Goal: Information Seeking & Learning: Learn about a topic

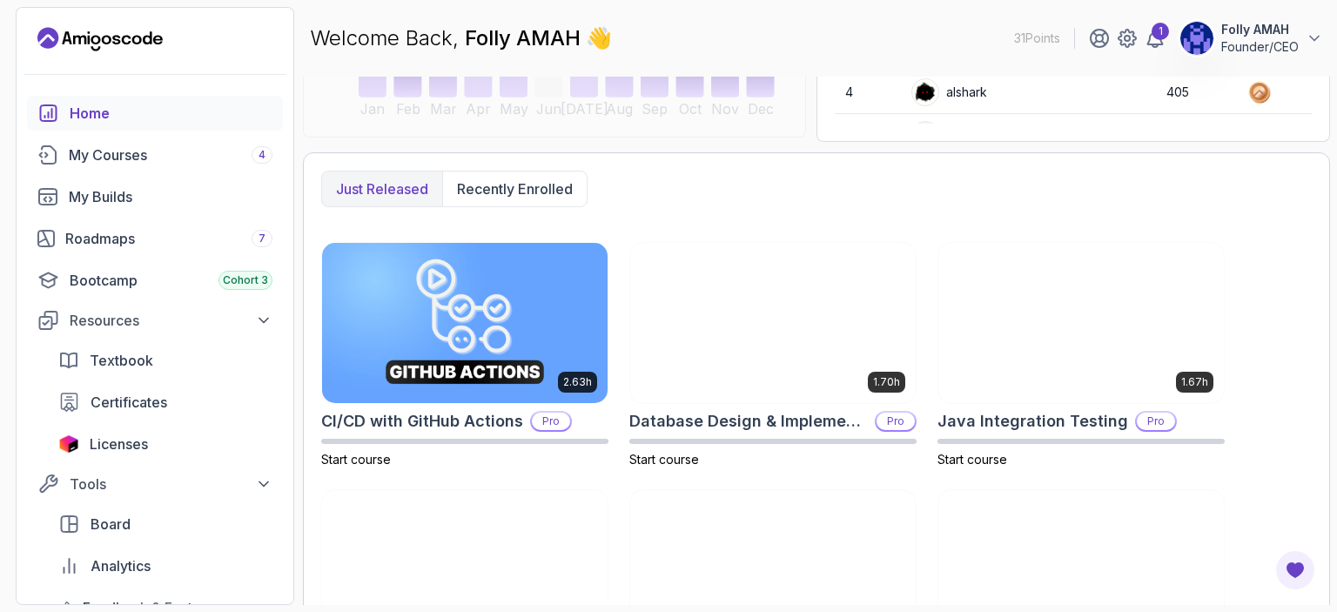
scroll to position [401, 0]
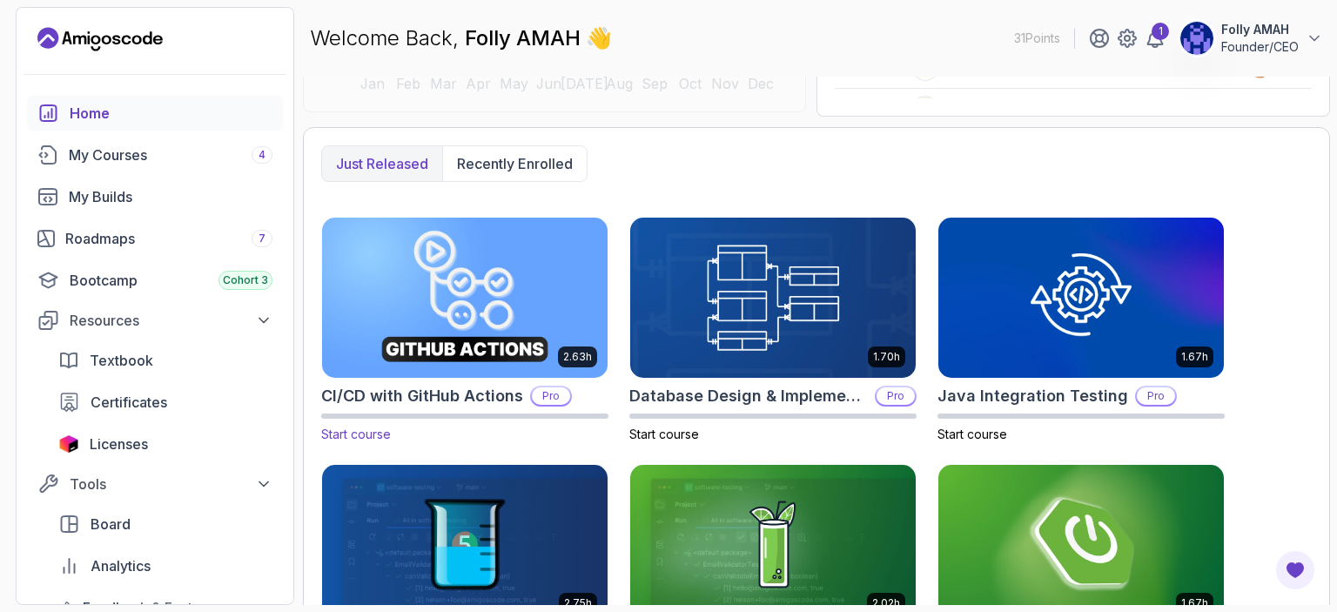
click at [446, 386] on h2 "CI/CD with GitHub Actions" at bounding box center [422, 396] width 202 height 24
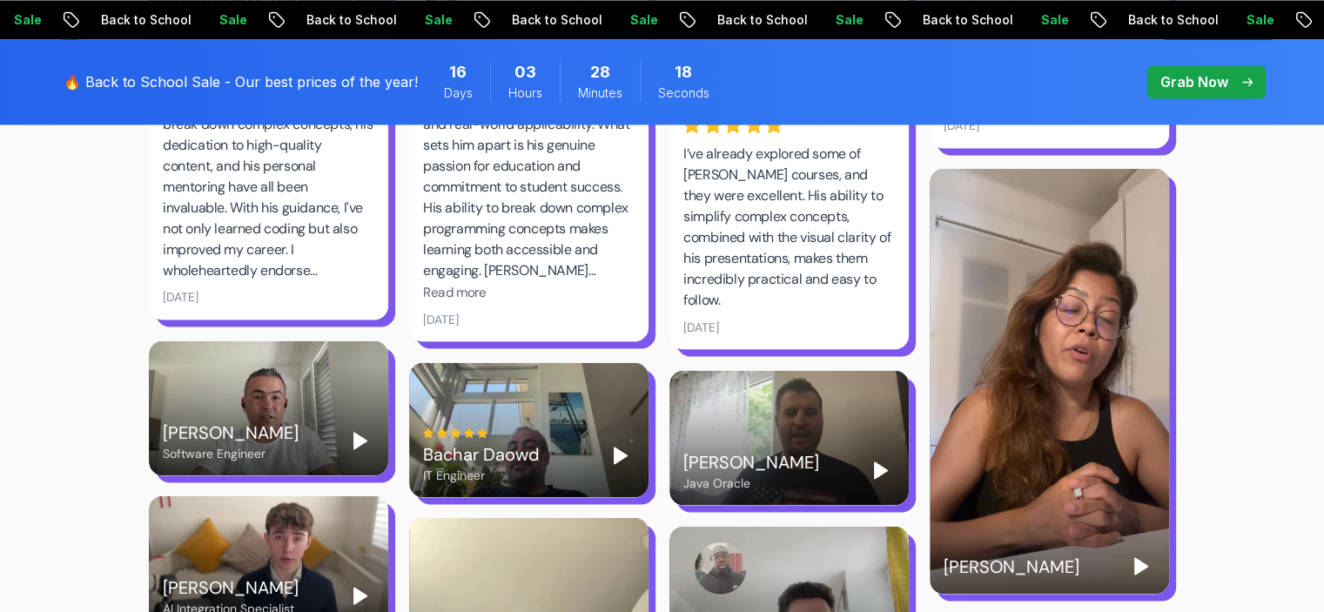
scroll to position [3077, 0]
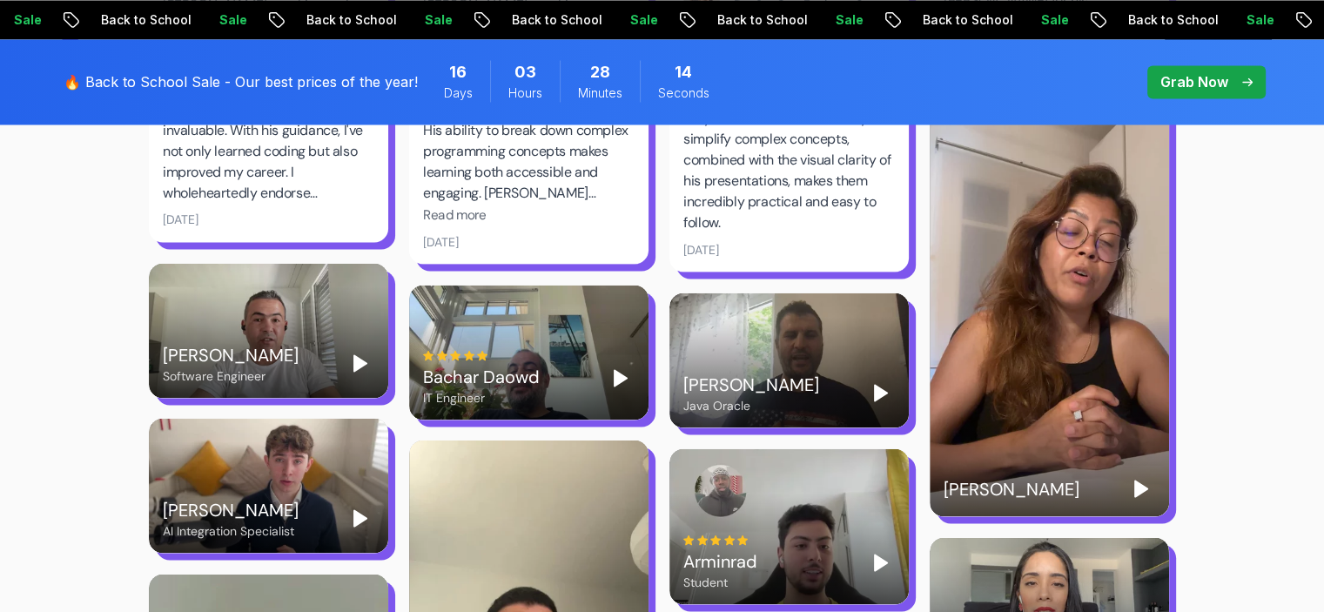
click at [1138, 480] on polygon "Play" at bounding box center [1141, 488] width 12 height 16
click at [1137, 480] on polygon "Play" at bounding box center [1141, 488] width 12 height 16
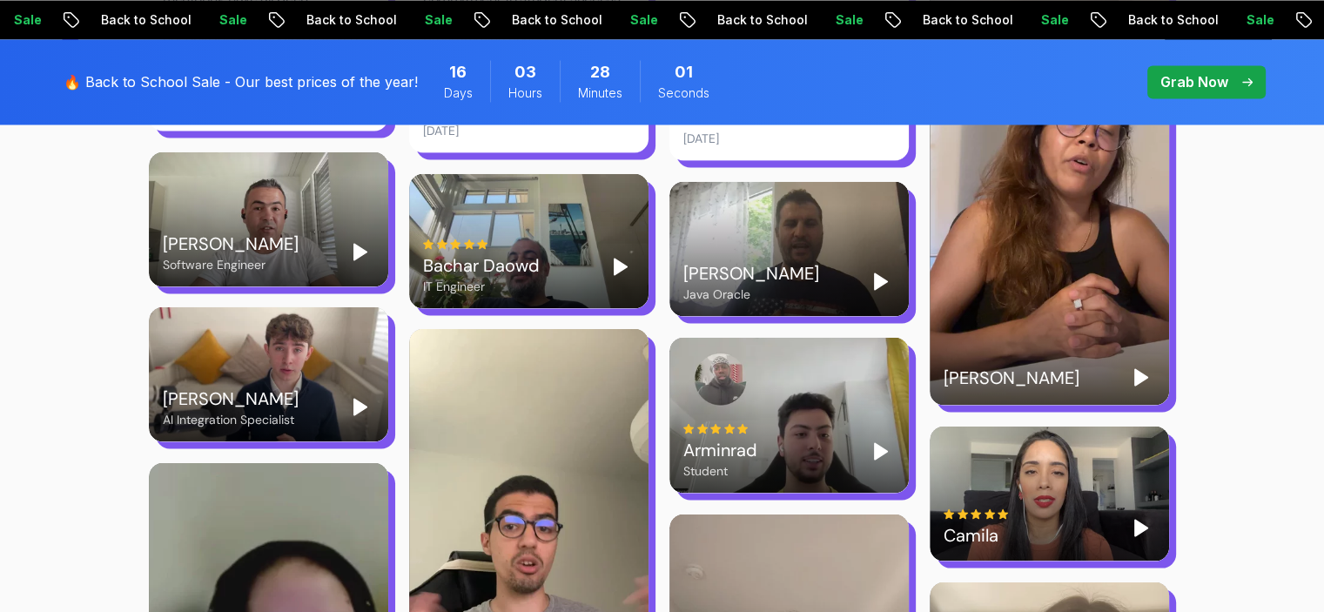
scroll to position [3194, 0]
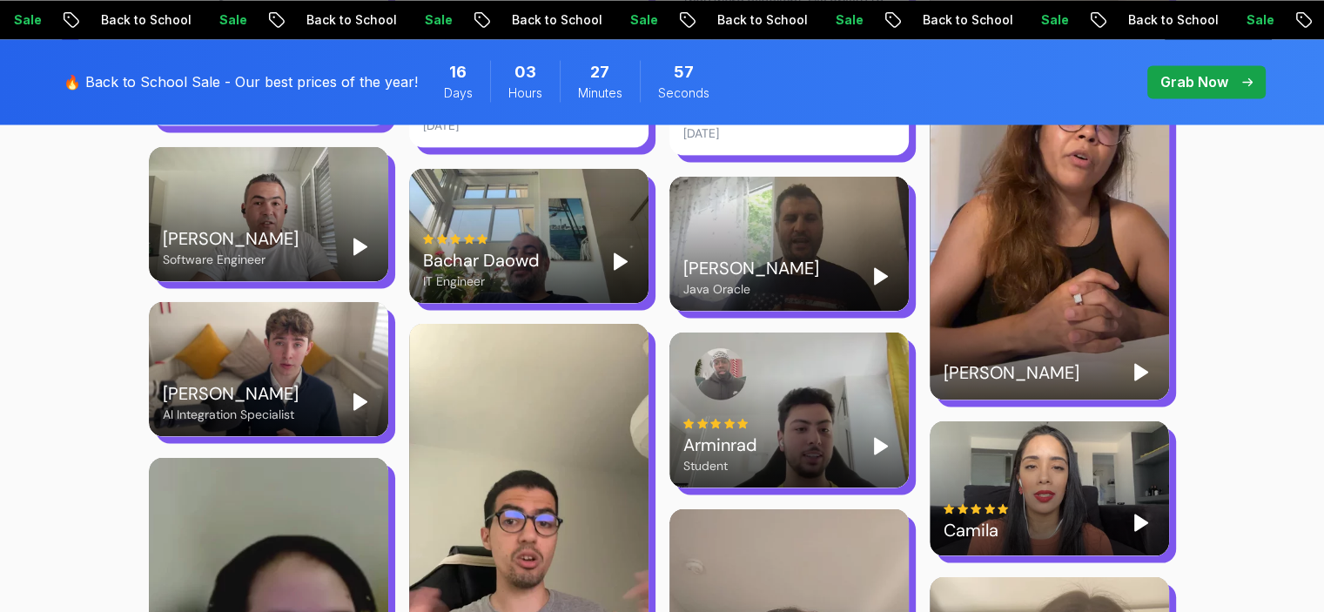
click at [875, 438] on polygon "Play" at bounding box center [881, 446] width 12 height 16
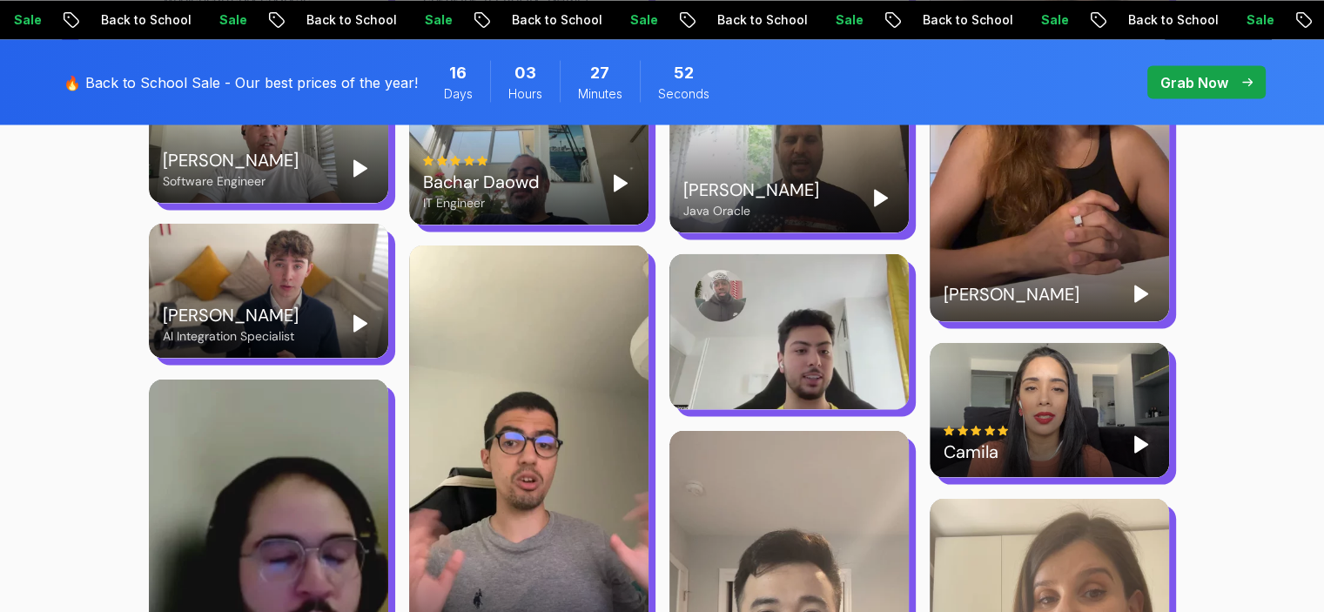
scroll to position [3209, 0]
